Goal: Task Accomplishment & Management: Use online tool/utility

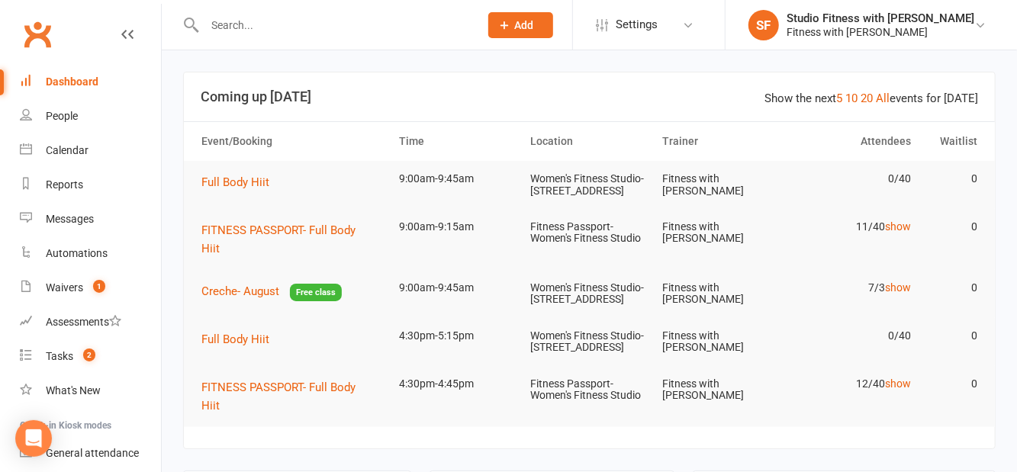
click at [870, 95] on link "20" at bounding box center [866, 99] width 12 height 14
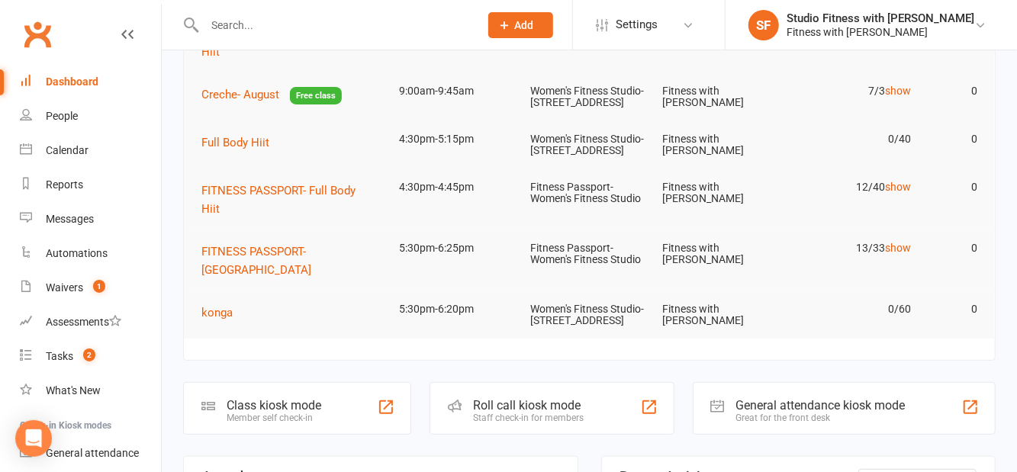
scroll to position [204, 0]
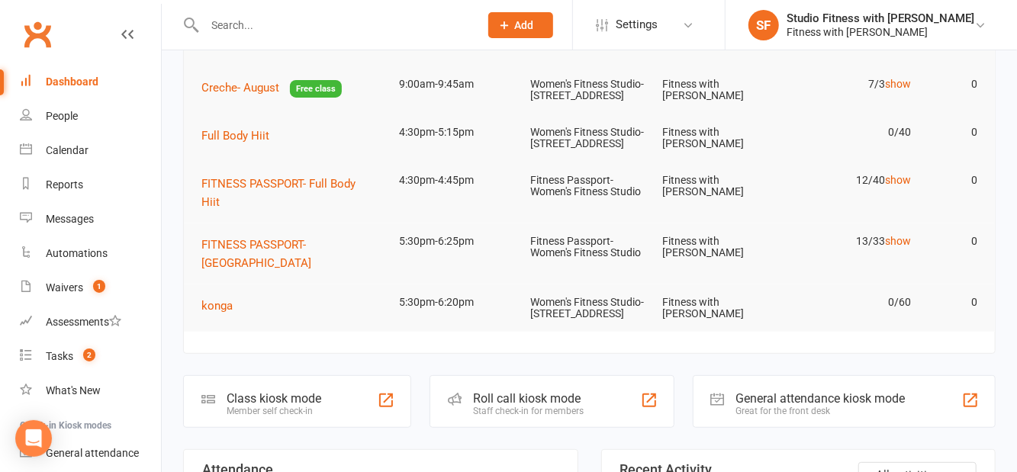
click at [278, 406] on div "Class kiosk mode" at bounding box center [274, 398] width 95 height 14
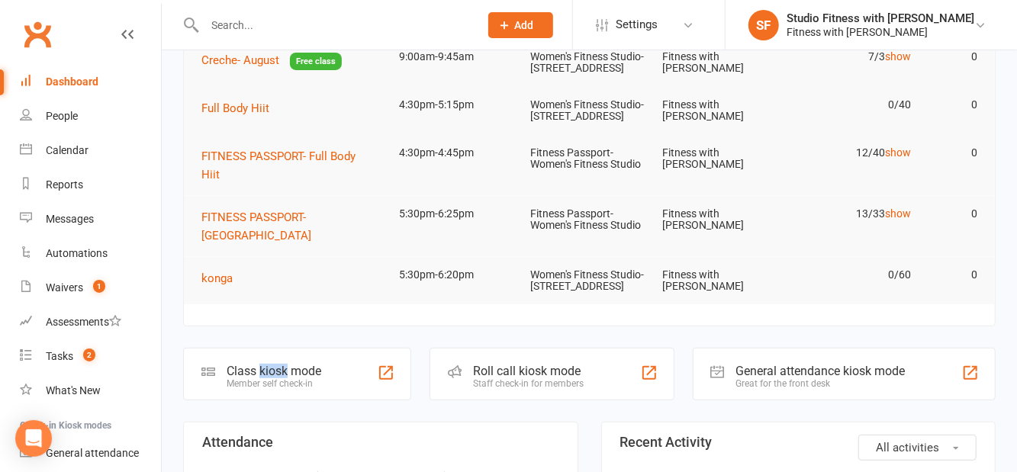
scroll to position [277, 0]
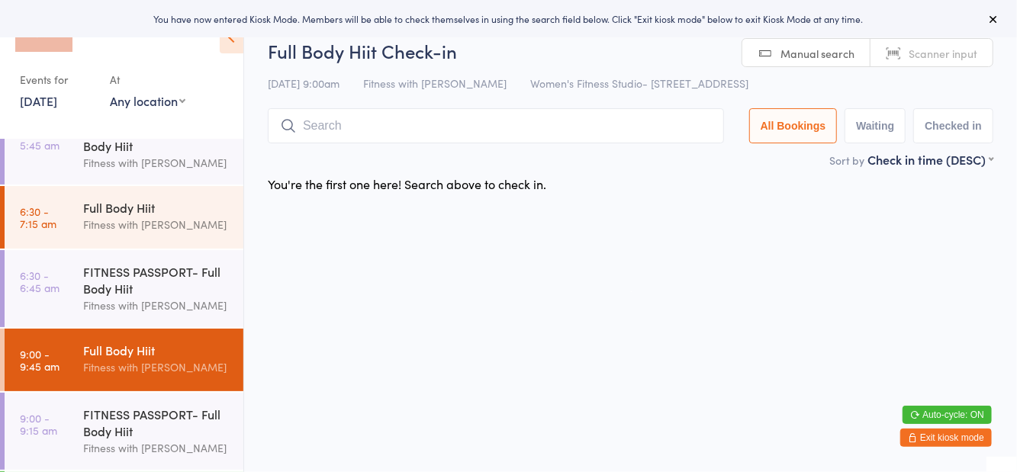
scroll to position [94, 0]
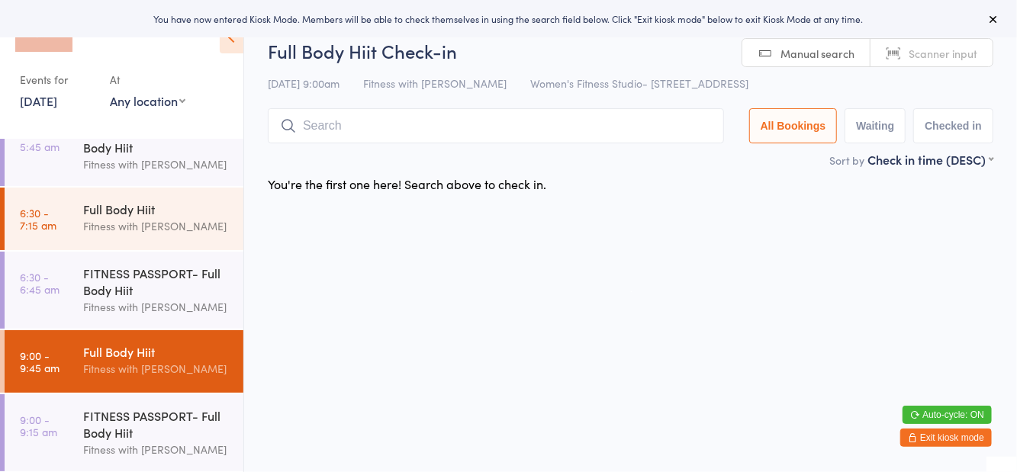
click at [878, 124] on button "Waiting" at bounding box center [874, 125] width 61 height 35
select select "0"
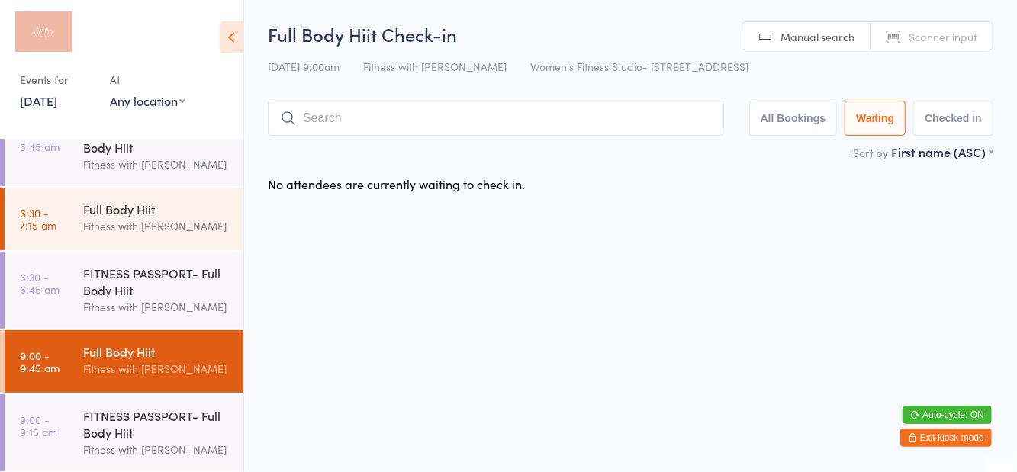
click at [154, 99] on select "Any location Women's Fitness Studio- 14 Madden Street, Aitkenvale Fitness Passp…" at bounding box center [148, 100] width 76 height 17
select select "1"
click at [110, 92] on select "Any location Women's Fitness Studio- 14 Madden Street, Aitkenvale Fitness Passp…" at bounding box center [148, 100] width 76 height 17
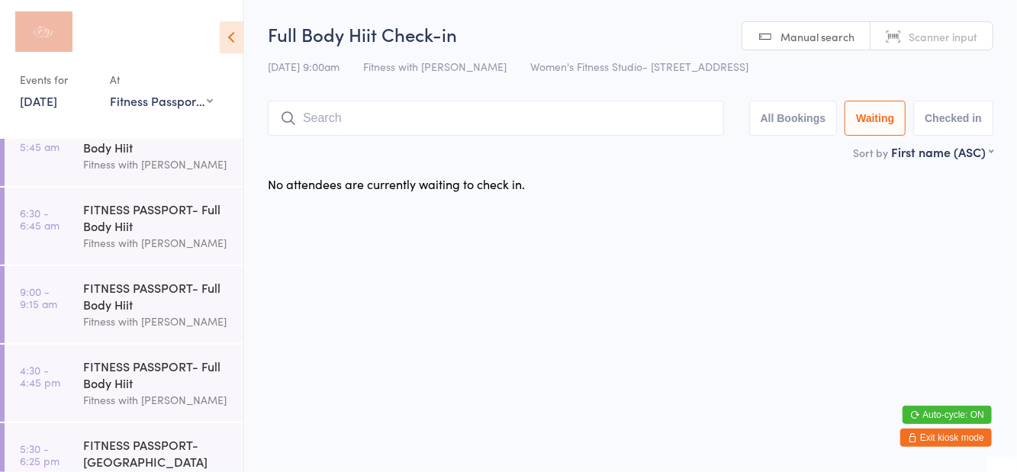
click at [743, 173] on div "No attendees are currently waiting to check in." at bounding box center [630, 184] width 753 height 32
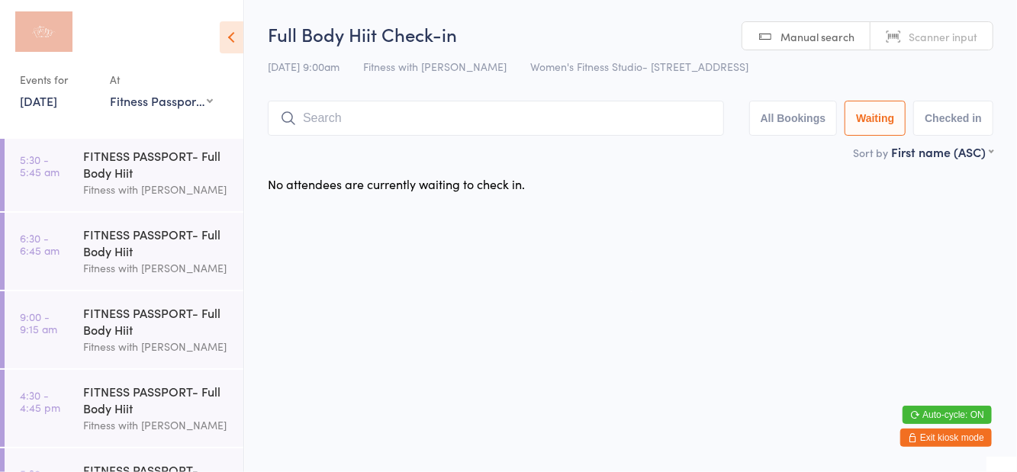
scroll to position [9, 0]
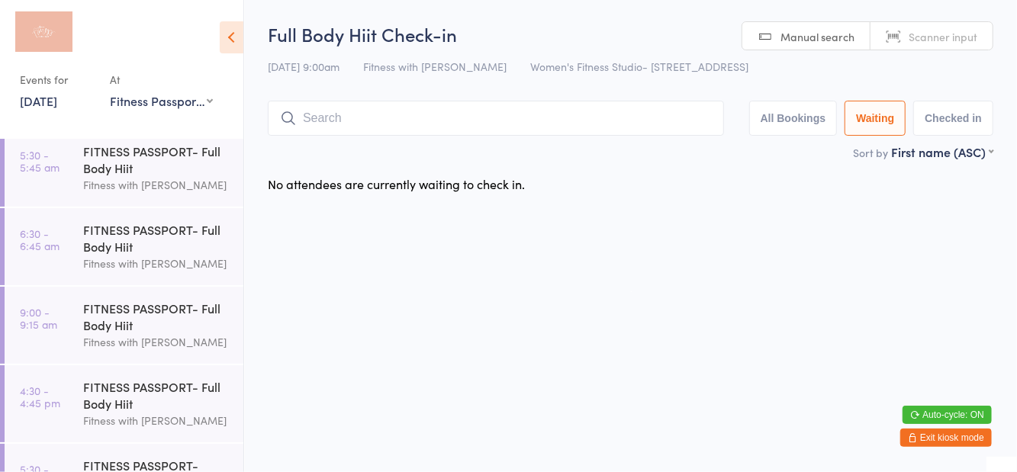
click at [159, 338] on div "Fitness with [PERSON_NAME]" at bounding box center [156, 342] width 147 height 18
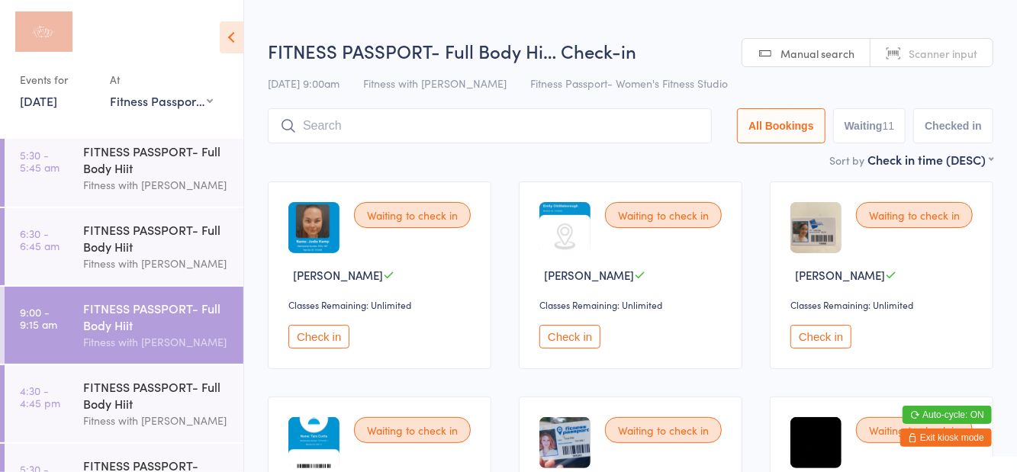
click at [871, 133] on button "Waiting 11" at bounding box center [869, 125] width 73 height 35
select select "0"
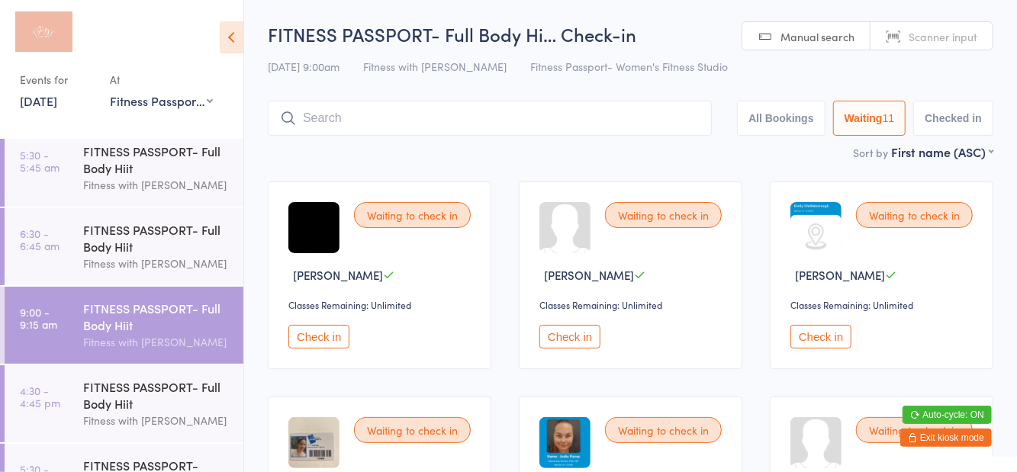
click at [635, 125] on input "search" at bounding box center [490, 118] width 444 height 35
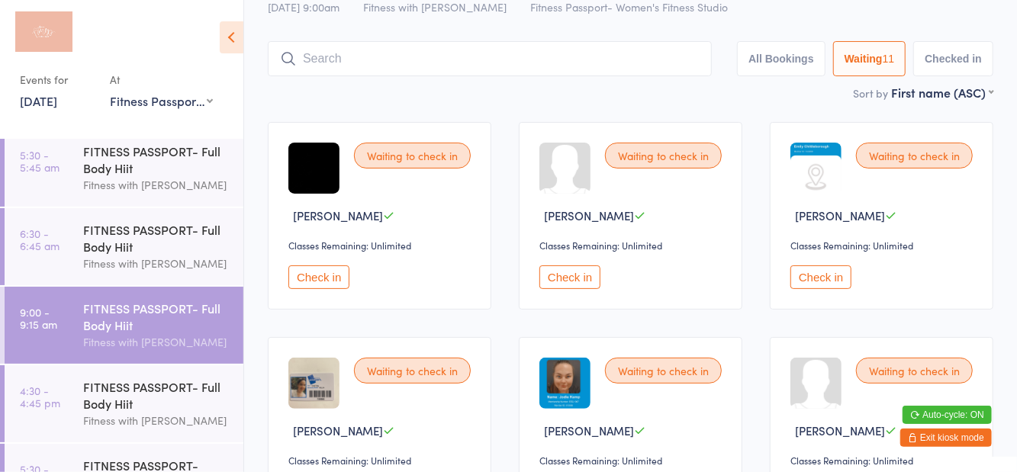
scroll to position [101, 0]
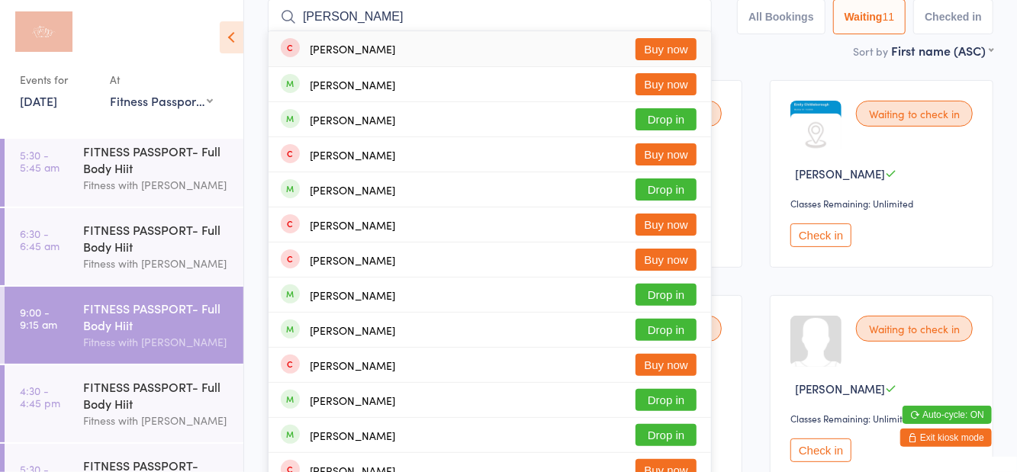
type input "Mckie"
click at [687, 122] on button "Drop in" at bounding box center [665, 119] width 61 height 22
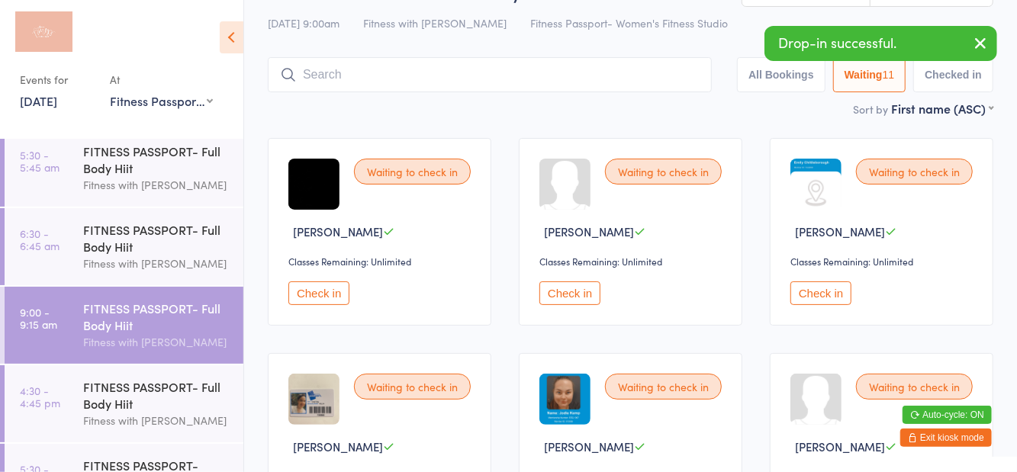
scroll to position [17, 0]
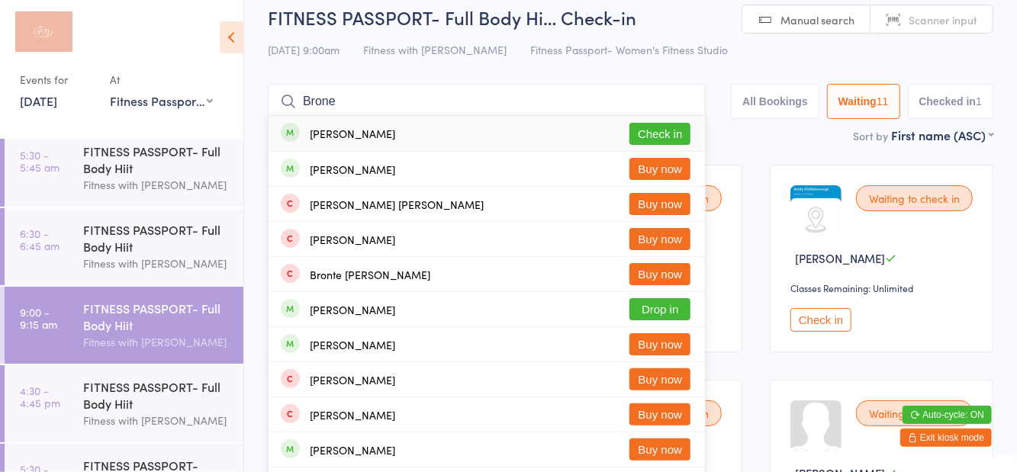
type input "Brone"
click at [665, 137] on button "Check in" at bounding box center [659, 134] width 61 height 22
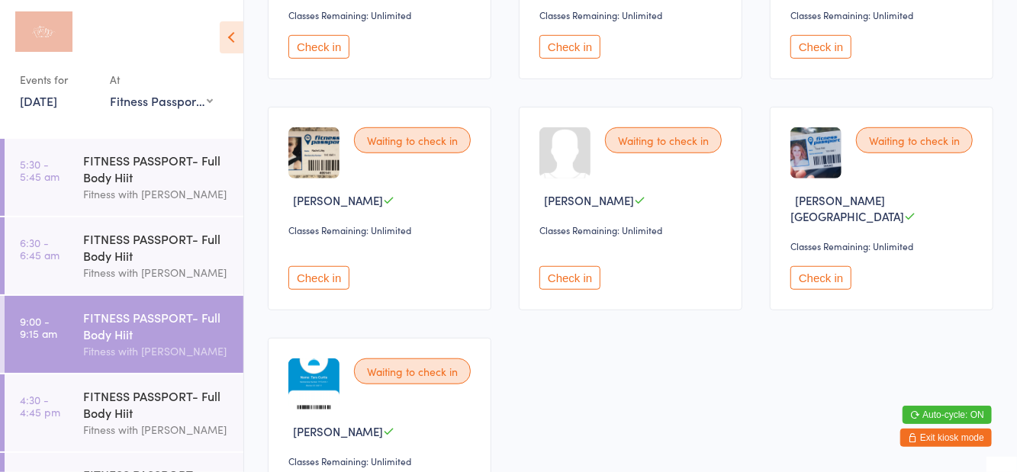
scroll to position [505, 0]
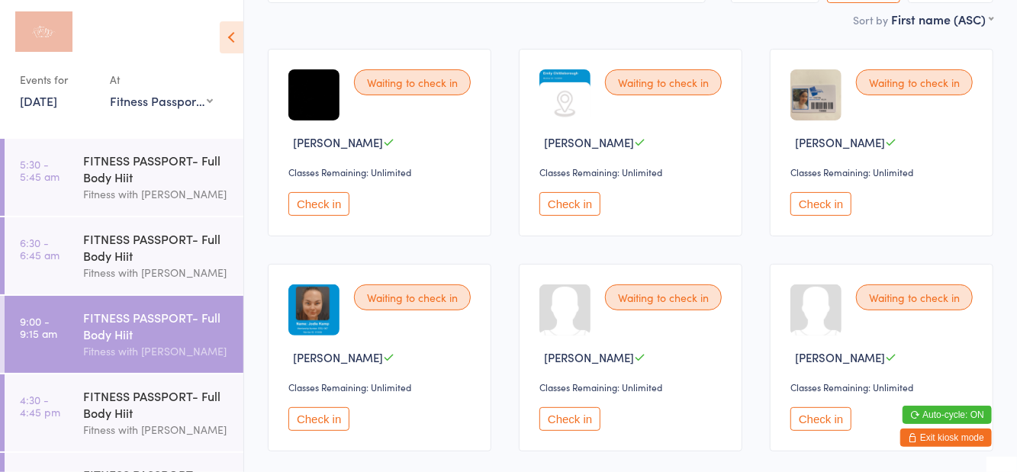
scroll to position [142, 0]
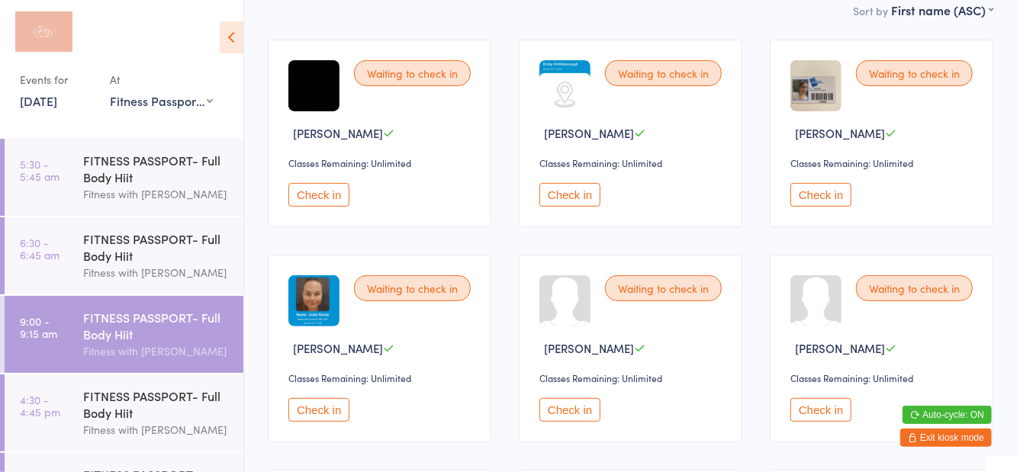
click at [343, 413] on button "Check in" at bounding box center [318, 410] width 61 height 24
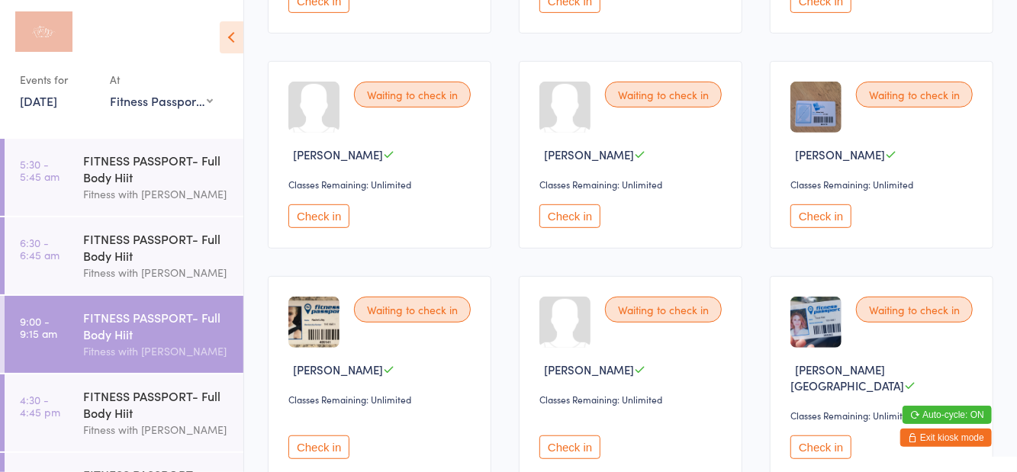
scroll to position [359, 0]
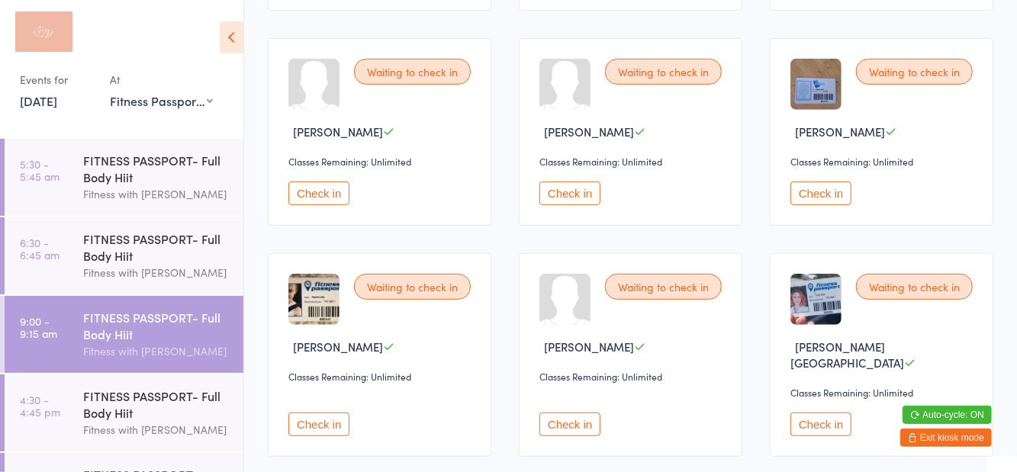
click at [577, 414] on button "Check in" at bounding box center [569, 425] width 61 height 24
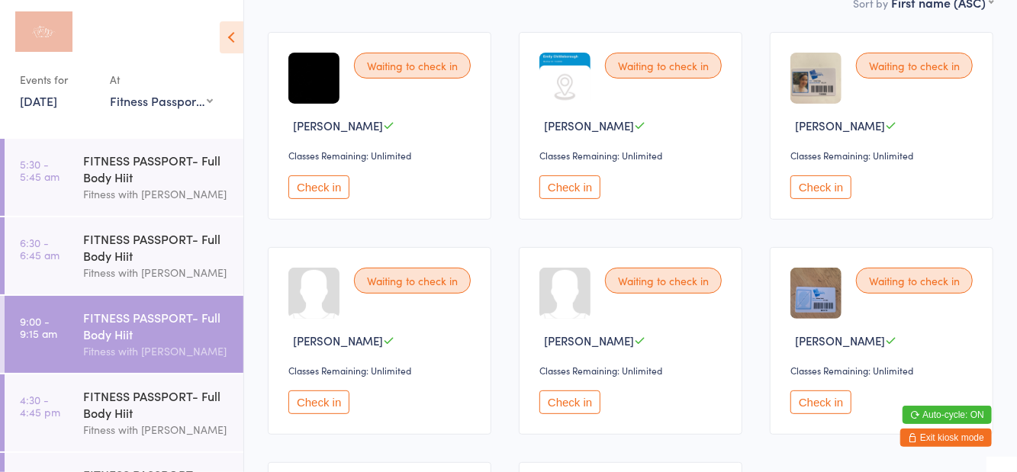
scroll to position [0, 0]
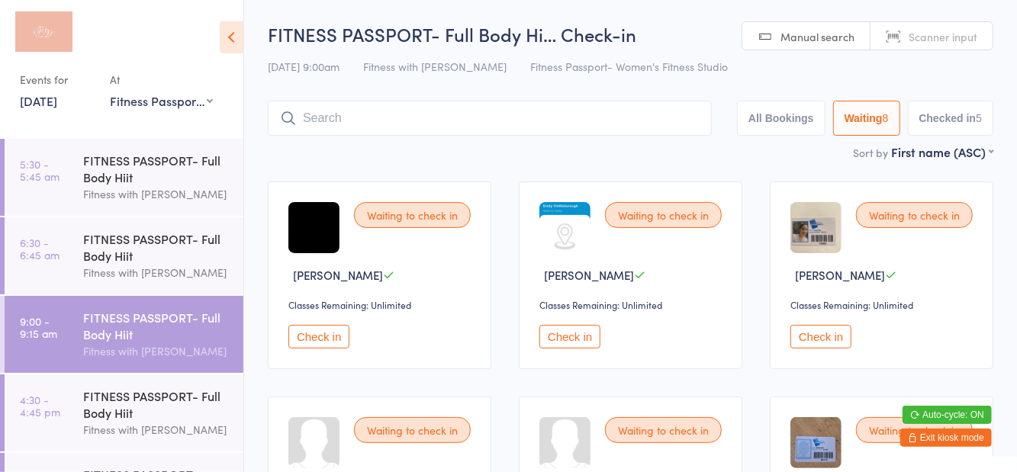
click at [452, 125] on input "search" at bounding box center [490, 118] width 444 height 35
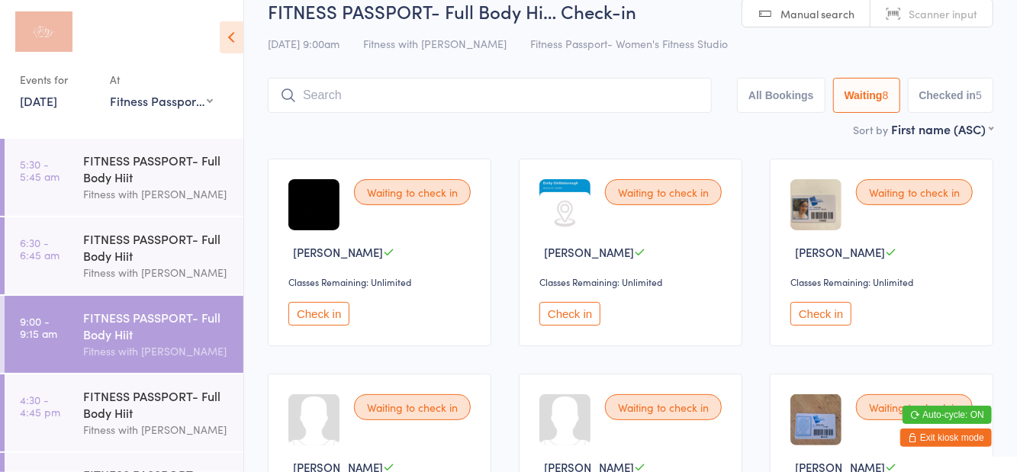
scroll to position [101, 0]
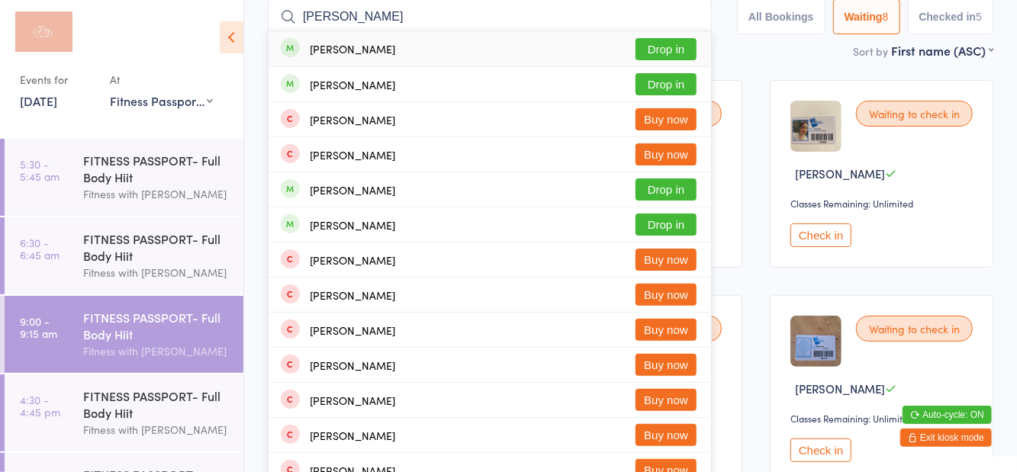
type input "Vaness"
click at [667, 232] on button "Drop in" at bounding box center [665, 225] width 61 height 22
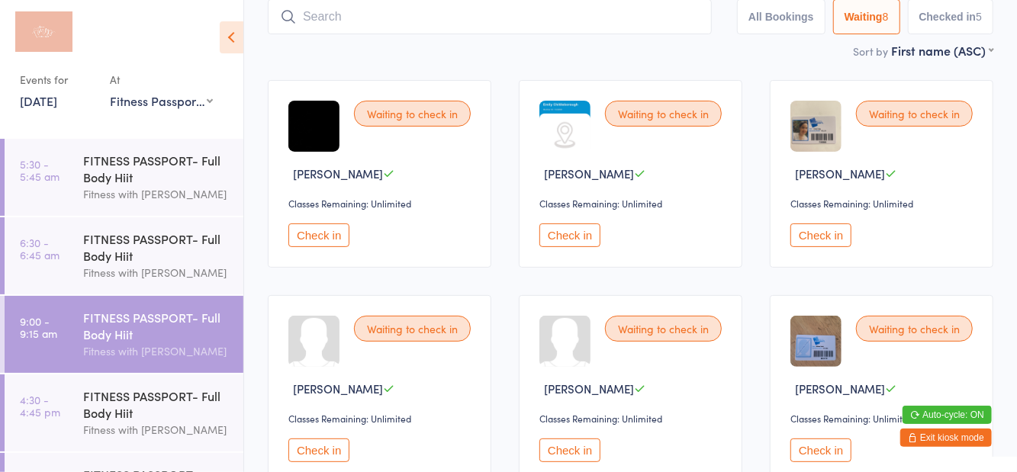
scroll to position [17, 0]
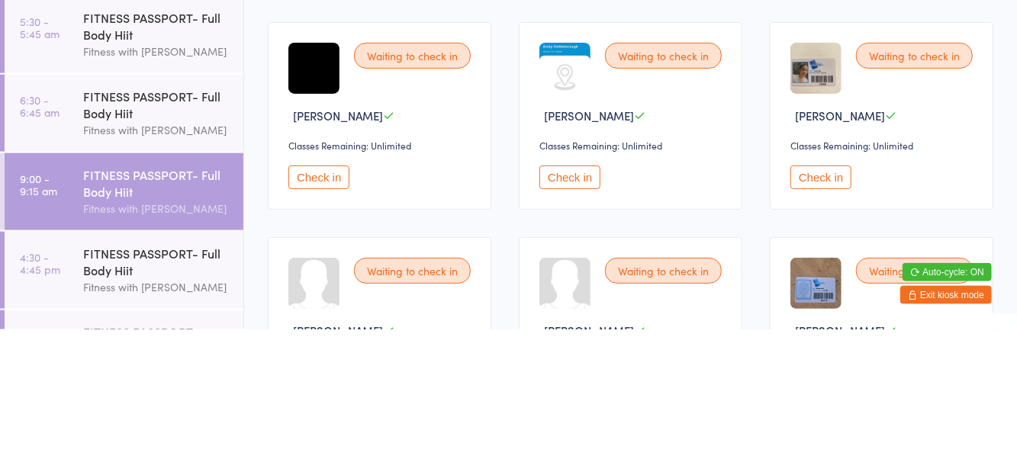
click at [828, 314] on button "Check in" at bounding box center [820, 320] width 61 height 24
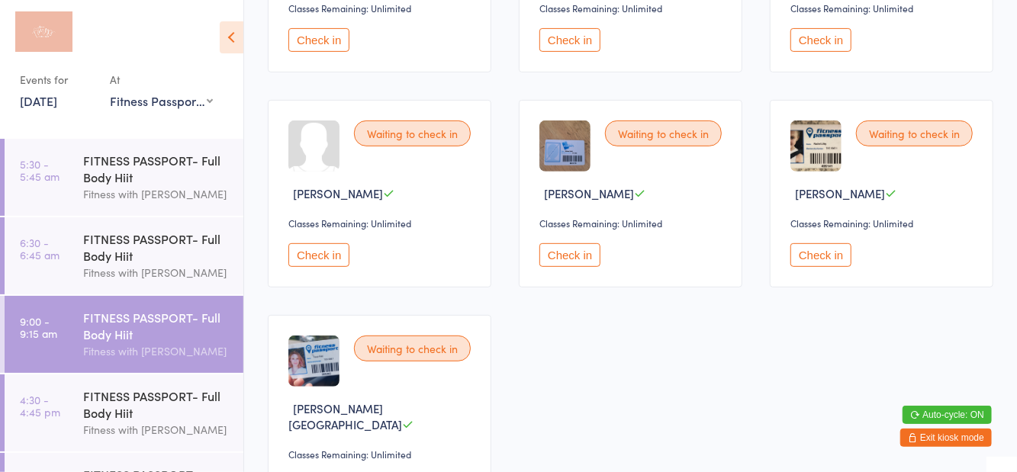
scroll to position [323, 0]
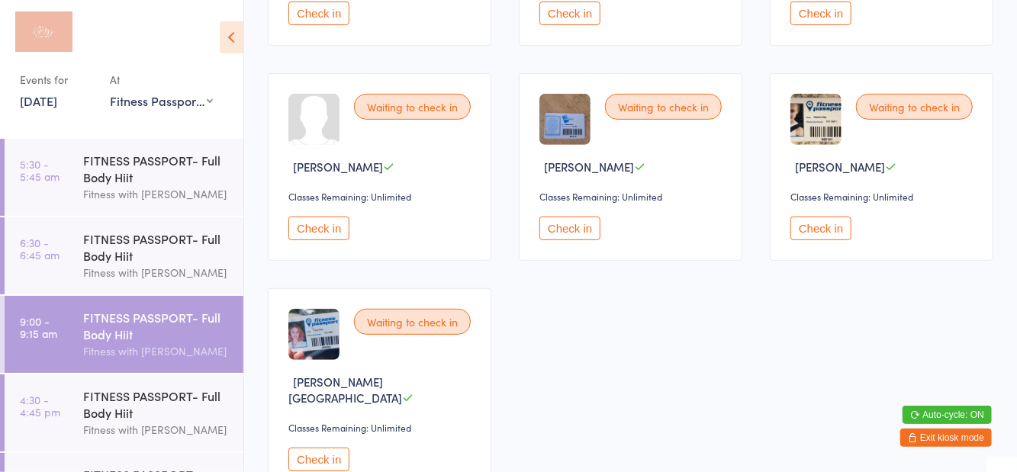
click at [327, 448] on button "Check in" at bounding box center [318, 460] width 61 height 24
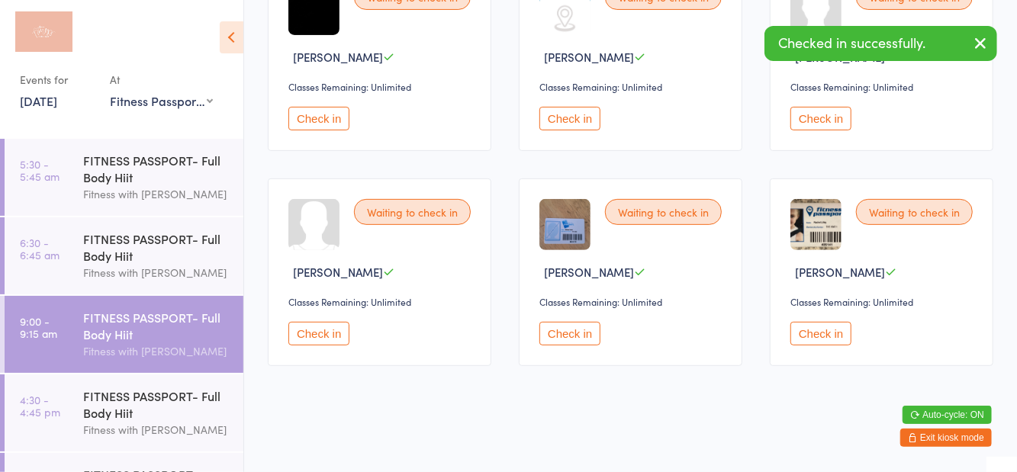
scroll to position [144, 0]
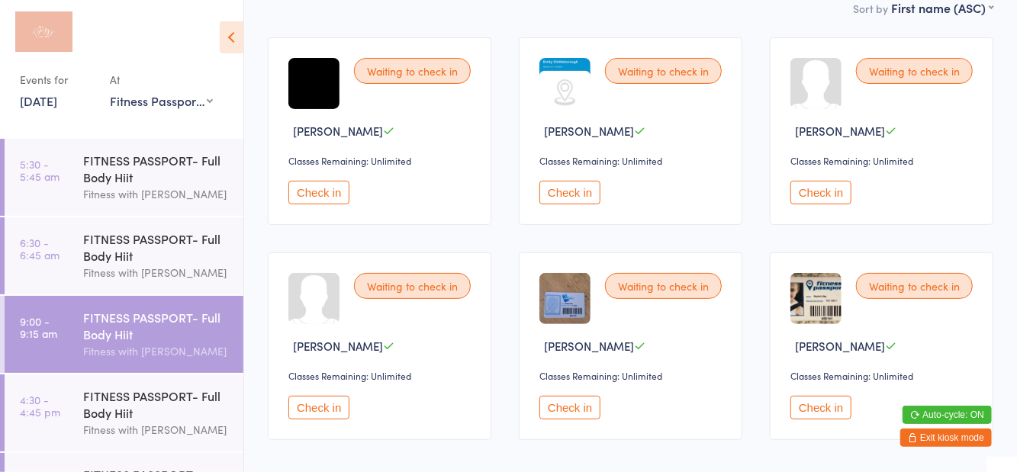
click at [807, 401] on button "Check in" at bounding box center [820, 408] width 61 height 24
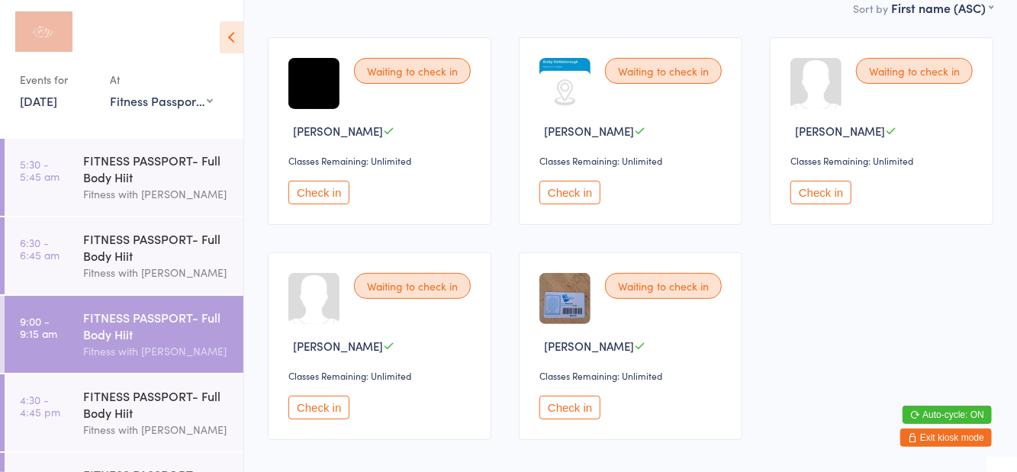
click at [331, 182] on button "Check in" at bounding box center [318, 193] width 61 height 24
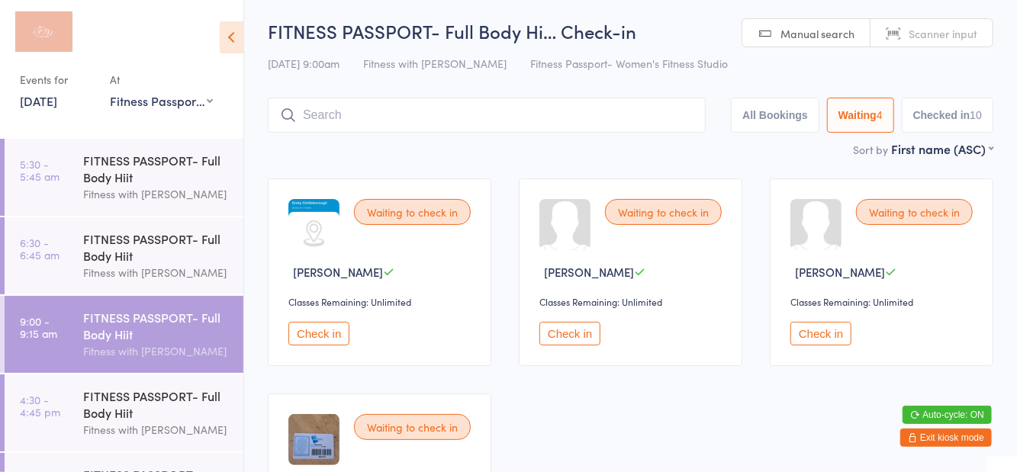
scroll to position [0, 0]
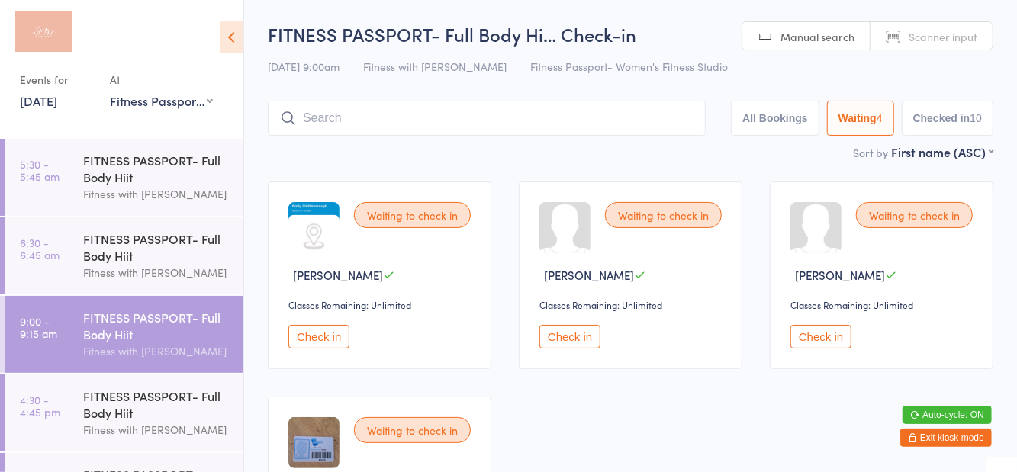
click at [328, 124] on input "search" at bounding box center [487, 118] width 438 height 35
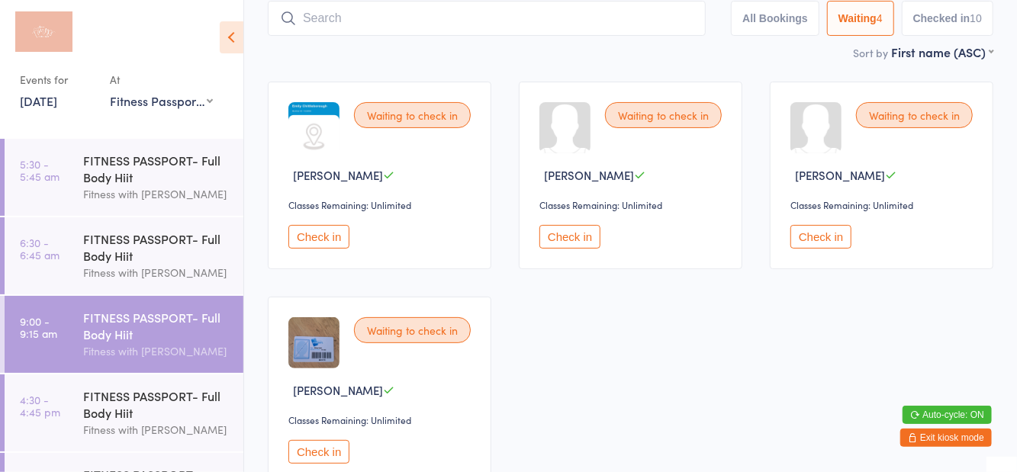
scroll to position [101, 0]
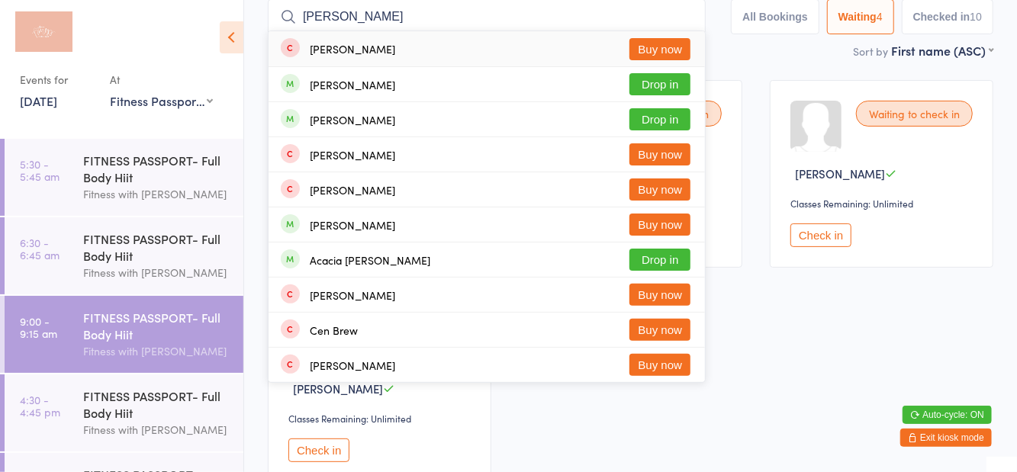
type input "Drew"
click at [671, 85] on button "Drop in" at bounding box center [659, 84] width 61 height 22
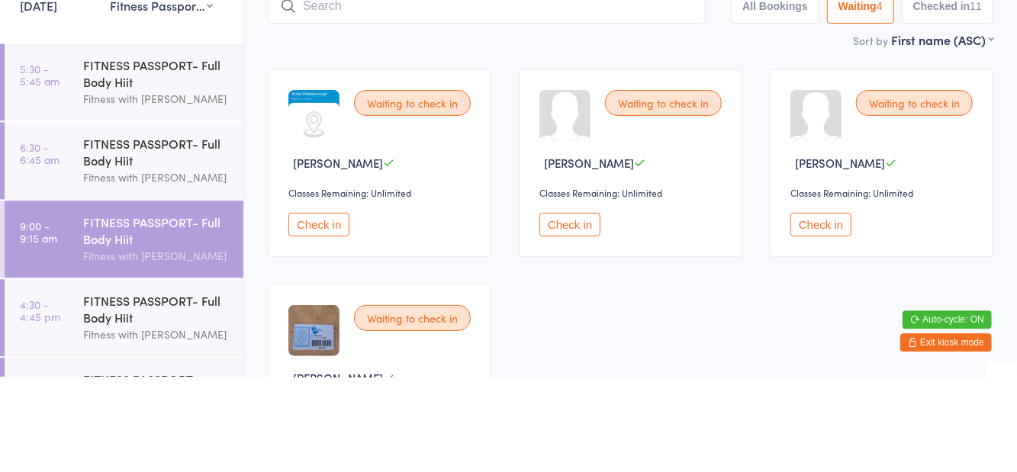
scroll to position [17, 0]
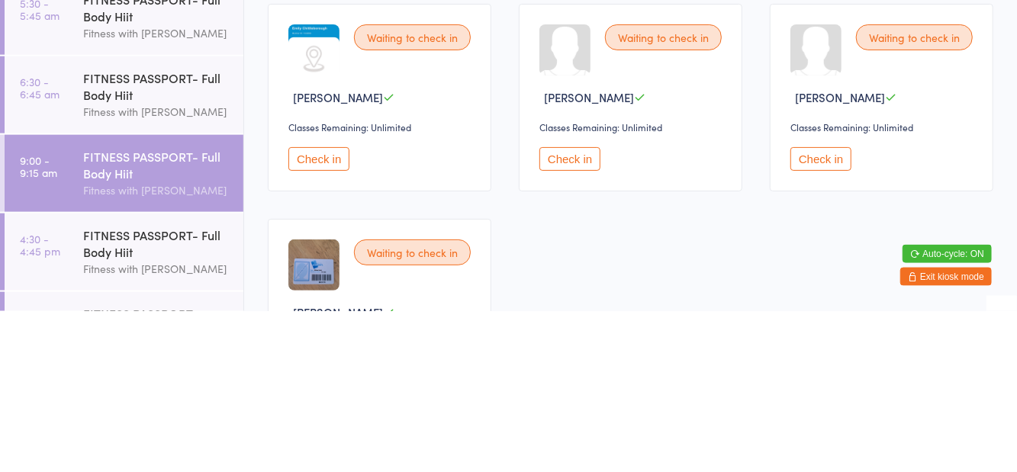
click at [814, 325] on button "Check in" at bounding box center [820, 320] width 61 height 24
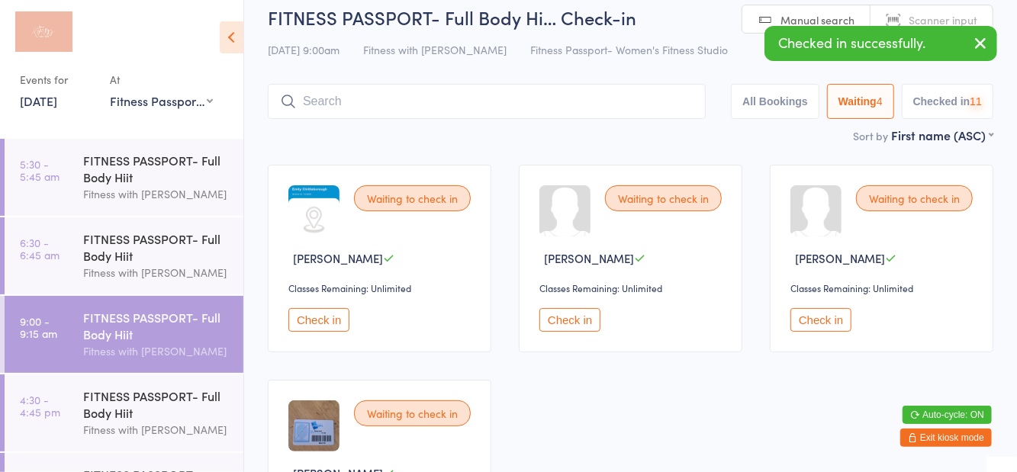
scroll to position [3, 0]
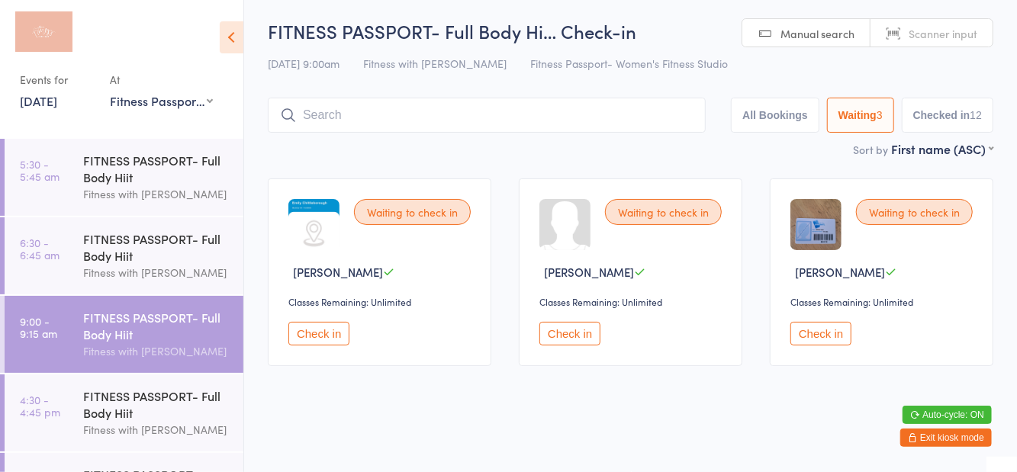
click at [302, 313] on div "Waiting to check in Emily Chittleborough Classes Remaining: Unlimited Check in" at bounding box center [379, 272] width 223 height 188
click at [329, 326] on button "Check in" at bounding box center [318, 334] width 61 height 24
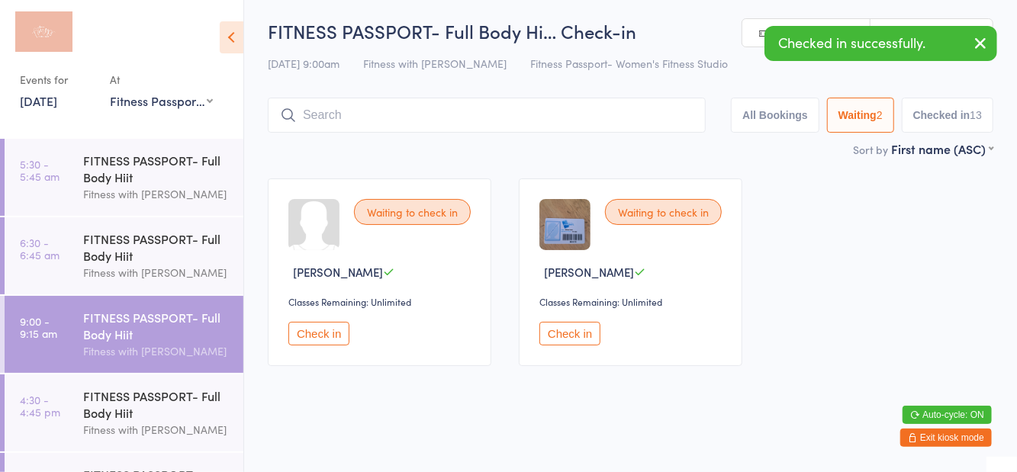
click at [181, 249] on div "FITNESS PASSPORT- Full Body Hiit" at bounding box center [156, 247] width 147 height 34
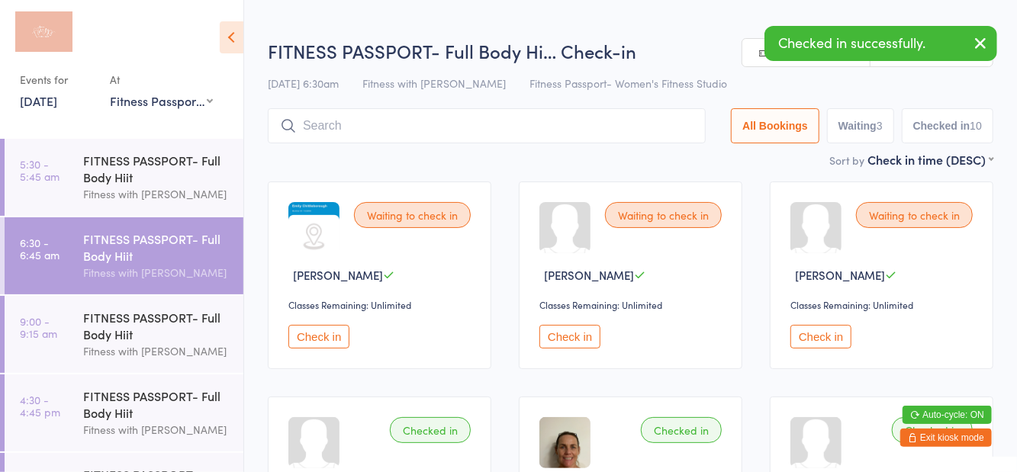
click at [674, 60] on h2 "FITNESS PASSPORT- Full Body Hi… Check-in" at bounding box center [630, 50] width 725 height 25
click at [326, 342] on button "Check in" at bounding box center [318, 337] width 61 height 24
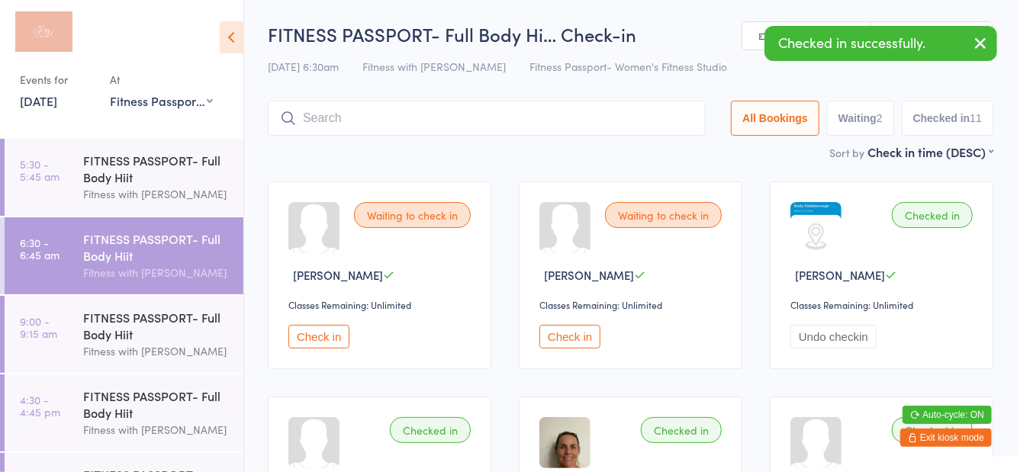
click at [146, 334] on div "FITNESS PASSPORT- Full Body Hiit" at bounding box center [156, 326] width 147 height 34
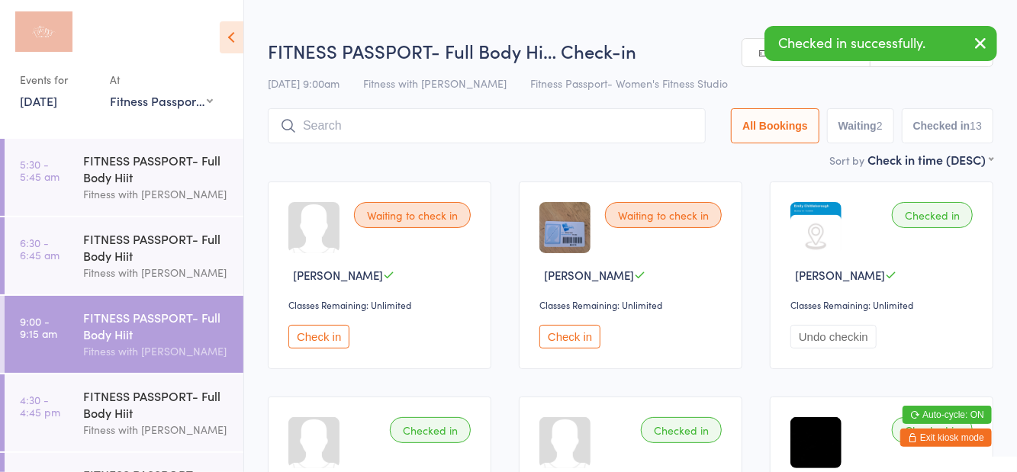
click at [661, 40] on h2 "FITNESS PASSPORT- Full Body Hi… Check-in" at bounding box center [630, 50] width 725 height 25
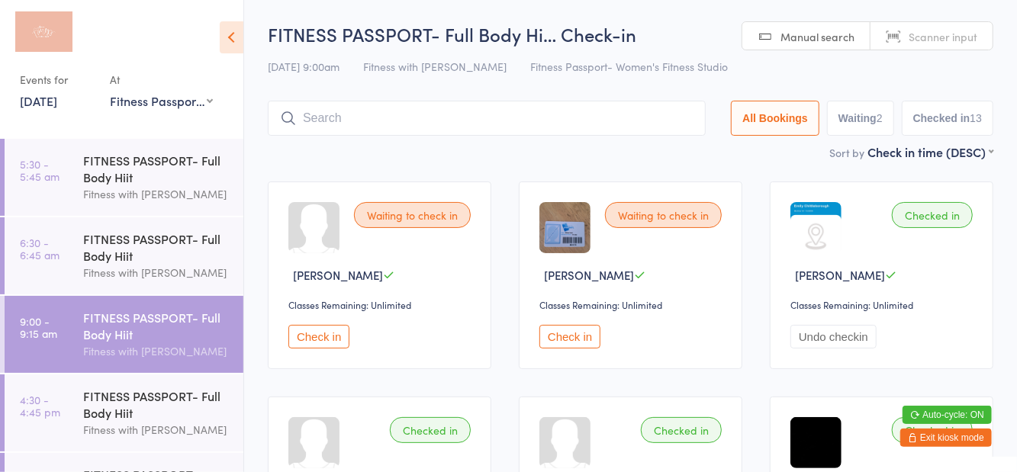
click at [566, 341] on button "Check in" at bounding box center [569, 337] width 61 height 24
click at [551, 117] on input "search" at bounding box center [487, 118] width 438 height 35
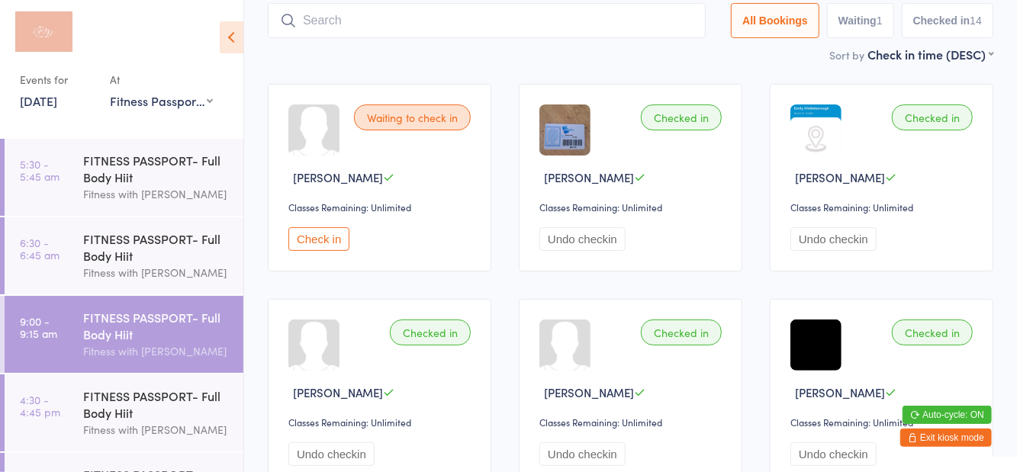
scroll to position [101, 0]
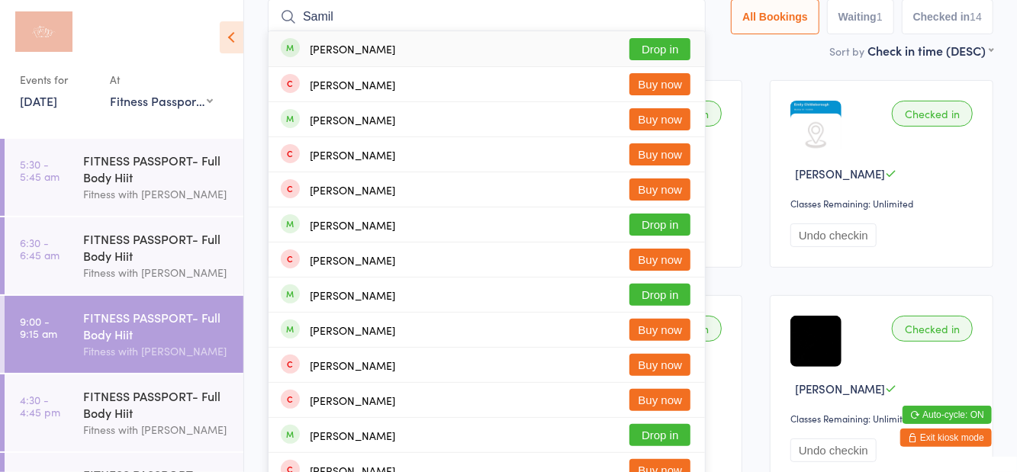
type input "Samil"
click at [653, 56] on button "Drop in" at bounding box center [659, 49] width 61 height 22
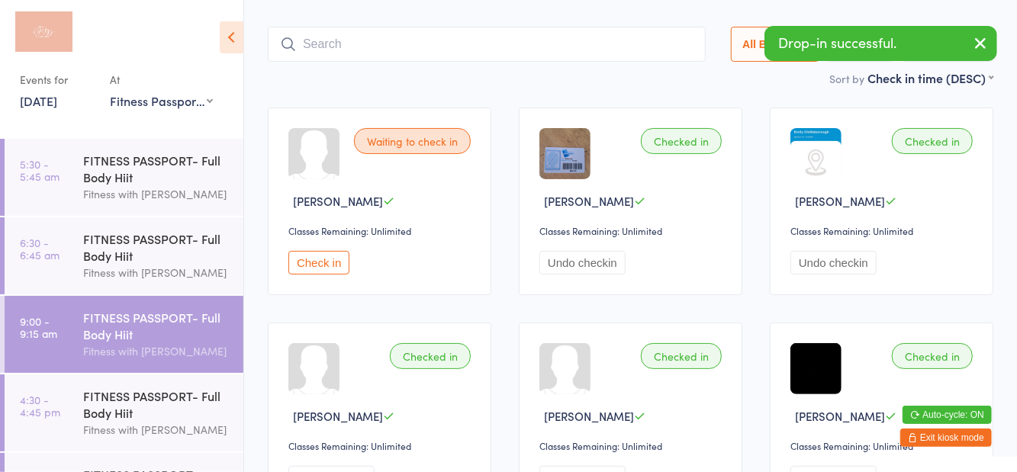
scroll to position [17, 0]
